Goal: Check status: Check status

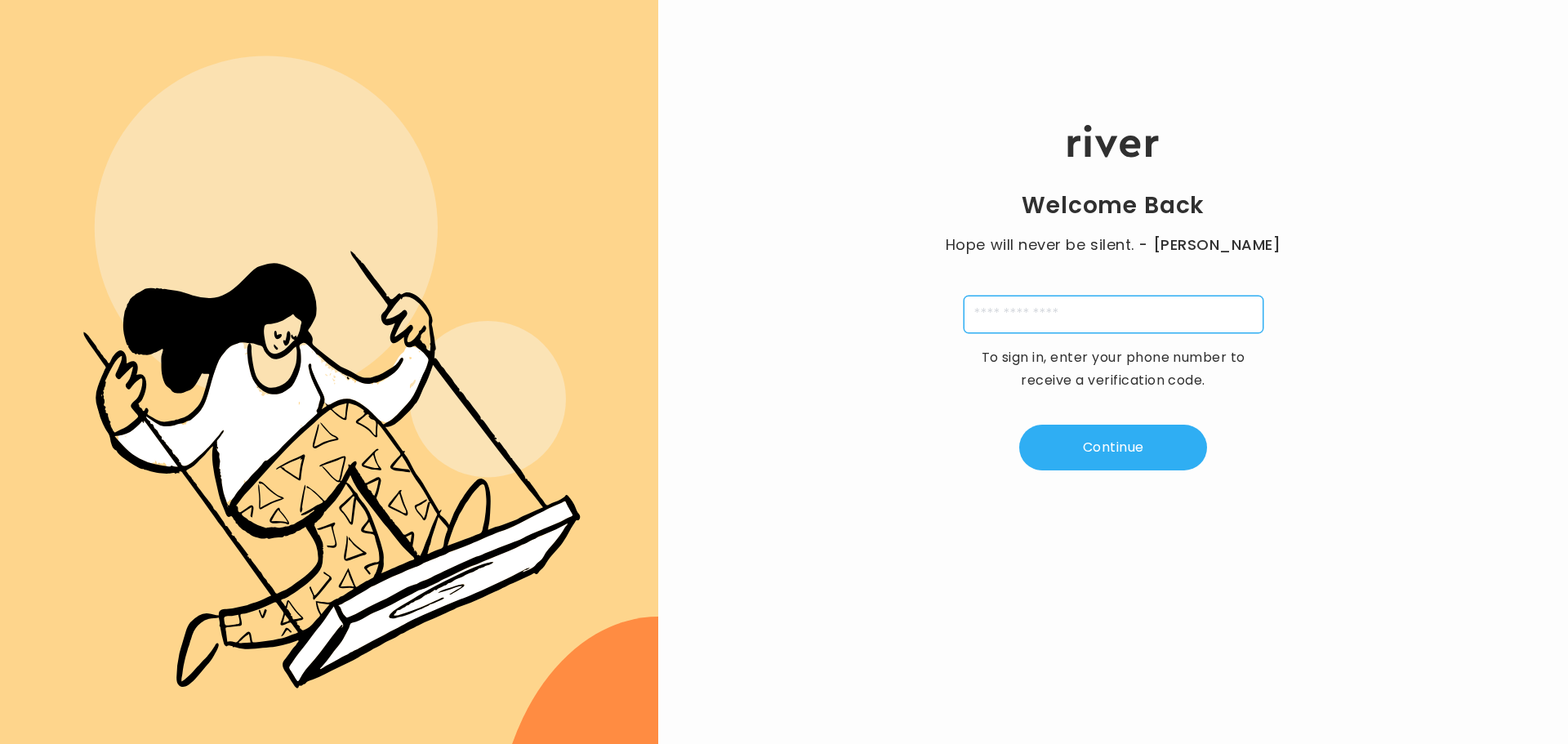
click at [983, 307] on input "tel" at bounding box center [1113, 314] width 300 height 37
type input "**********"
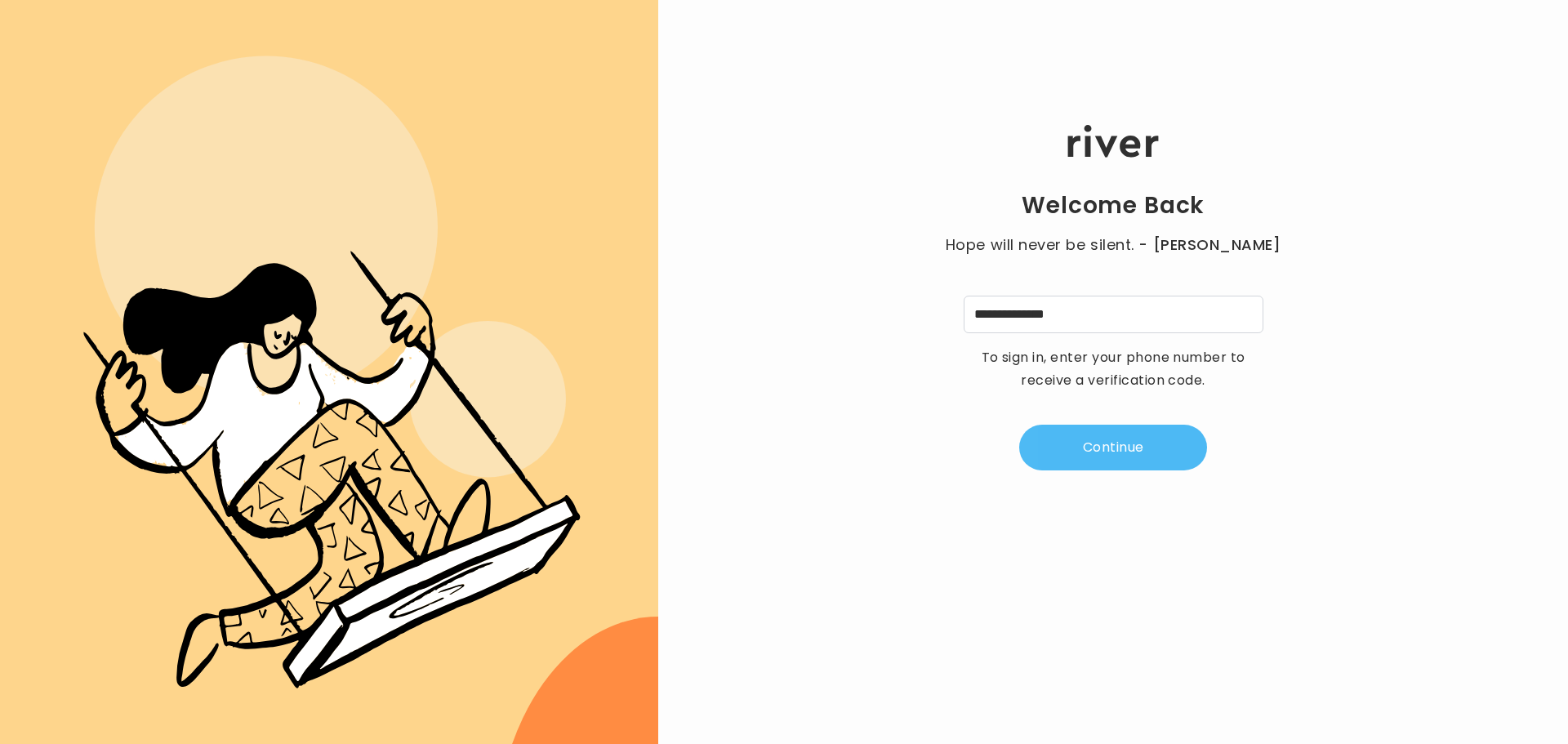
click at [1117, 435] on button "Continue" at bounding box center [1113, 447] width 188 height 46
type input "*"
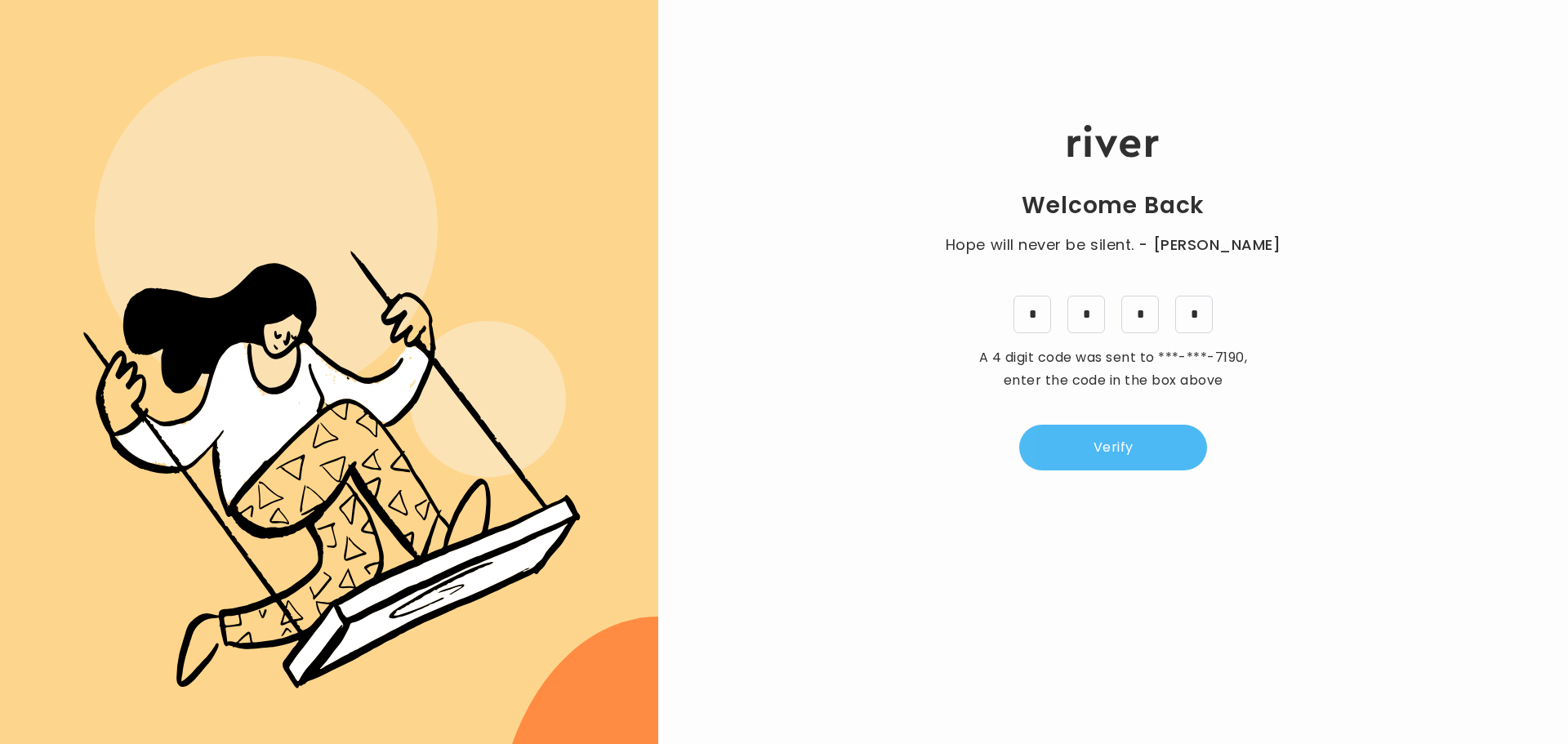
click at [1117, 435] on button "Verify" at bounding box center [1113, 447] width 188 height 46
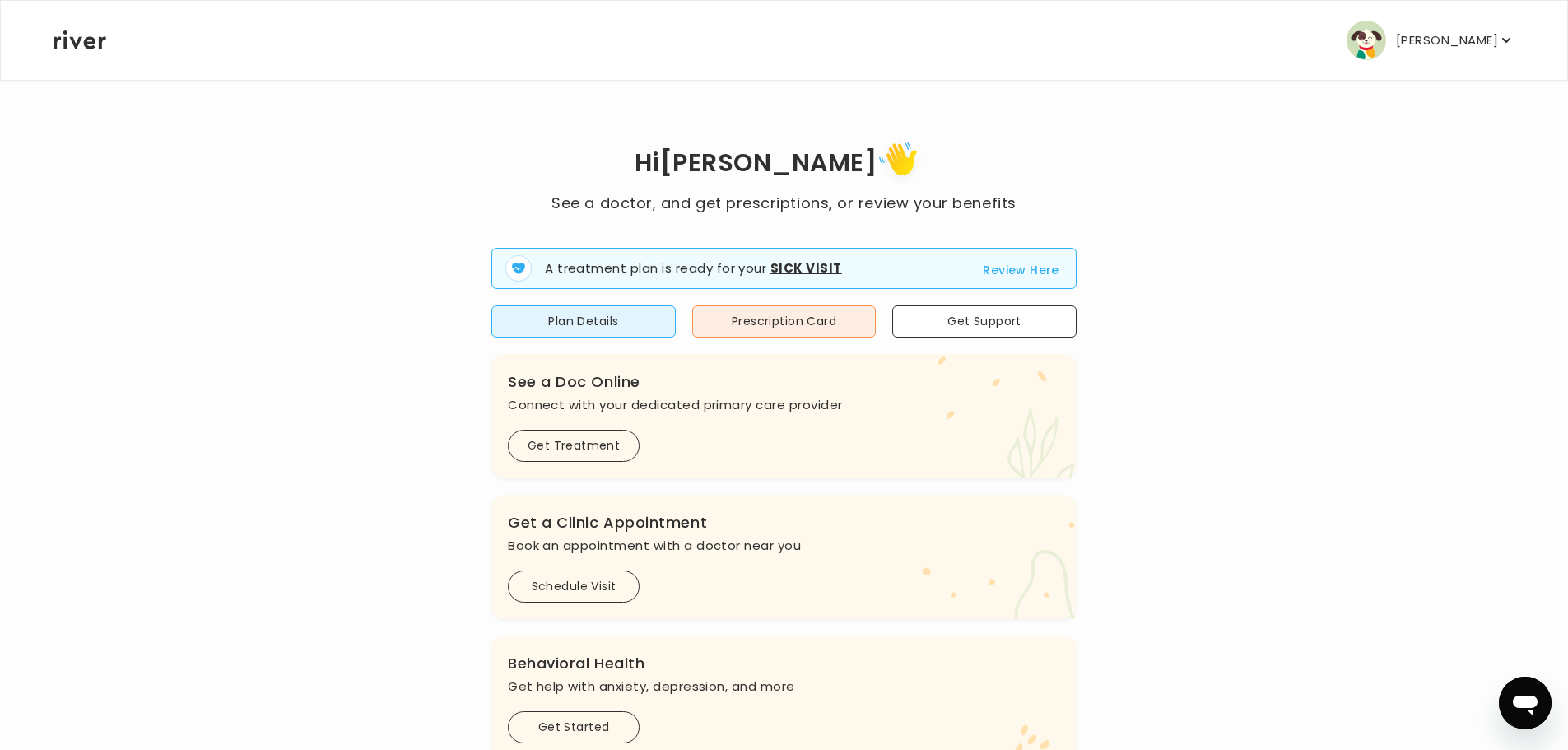
click at [1014, 264] on button "Review Here" at bounding box center [1021, 269] width 76 height 19
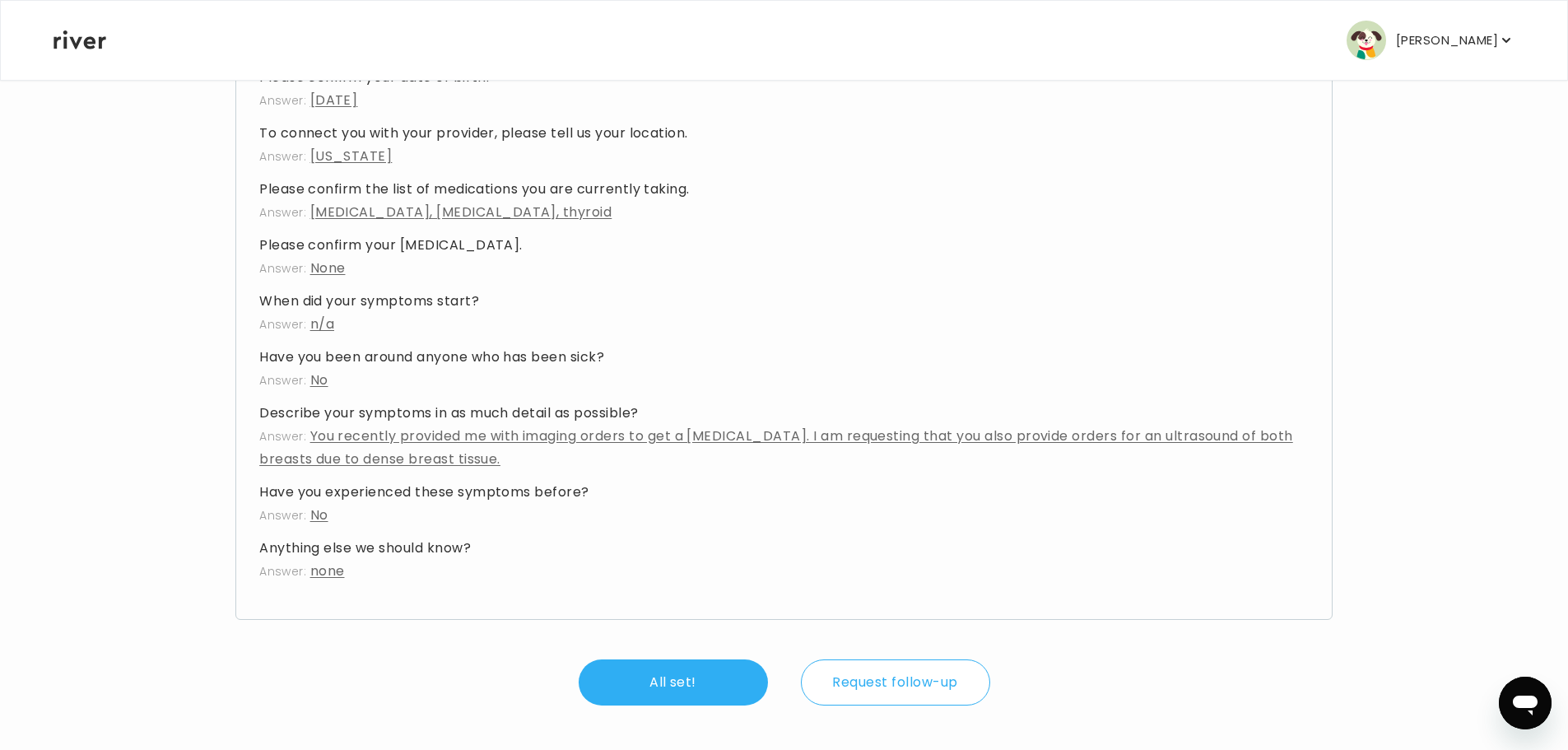
scroll to position [427, 0]
click at [628, 678] on button "All set!" at bounding box center [673, 681] width 189 height 46
